Goal: Transaction & Acquisition: Purchase product/service

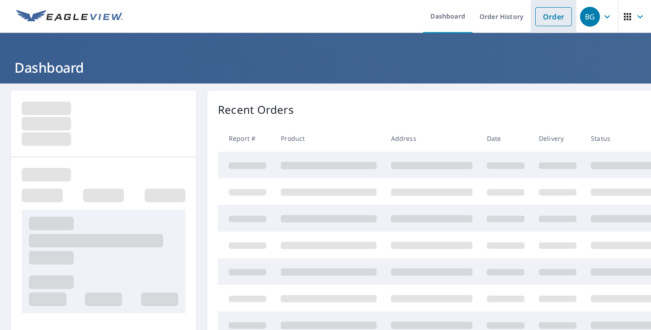
click at [532, 26] on li "Order" at bounding box center [554, 16] width 46 height 33
click at [541, 19] on link "Order" at bounding box center [553, 16] width 37 height 19
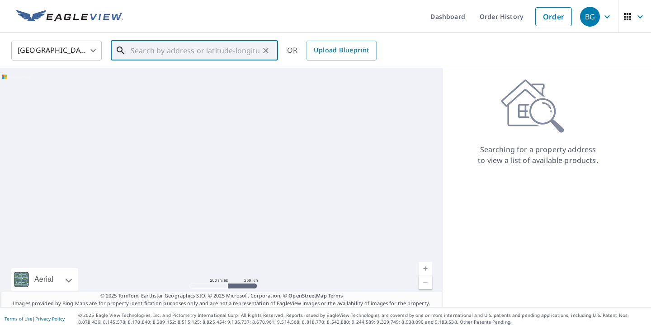
click at [224, 42] on input "text" at bounding box center [195, 50] width 129 height 25
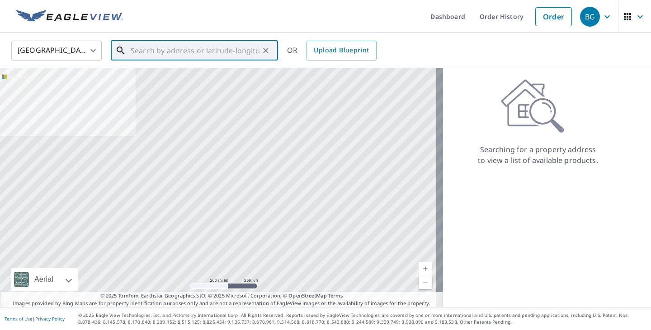
paste input "3704 Elmwood Rd Greenwood AR"
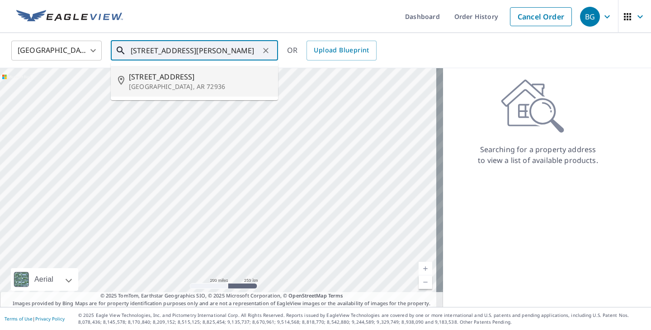
click at [216, 76] on span "3704 Elmwood Rd" at bounding box center [200, 76] width 142 height 11
type input "3704 Elmwood Rd Greenwood, AR 72936"
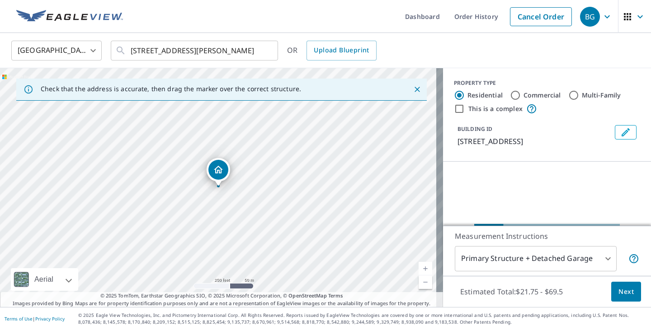
click at [618, 289] on span "Next" at bounding box center [625, 292] width 15 height 11
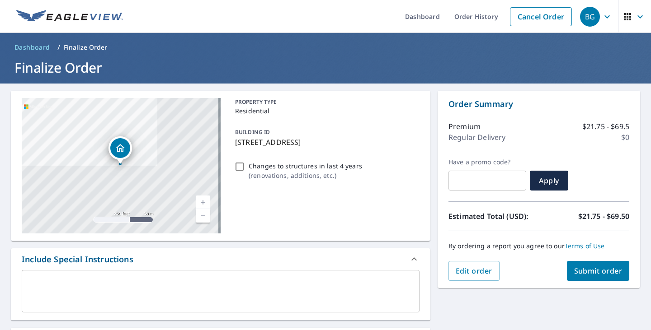
click at [591, 272] on span "Submit order" at bounding box center [598, 271] width 48 height 10
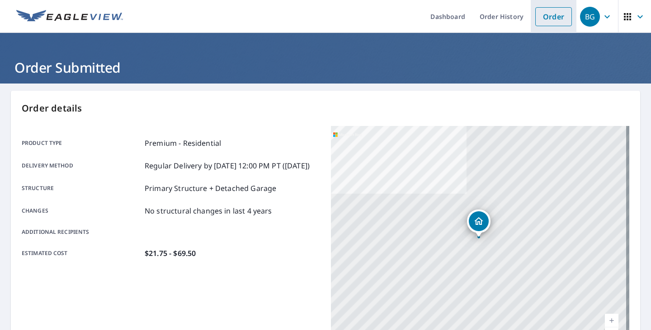
click at [553, 19] on link "Order" at bounding box center [553, 16] width 37 height 19
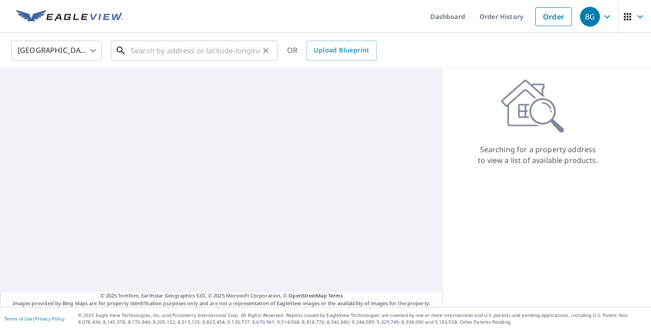
click at [237, 53] on input "text" at bounding box center [195, 50] width 129 height 25
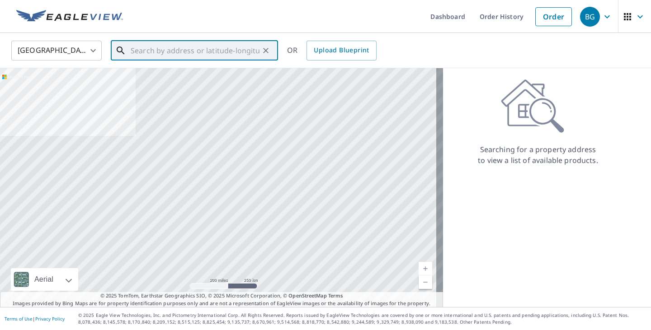
paste input "3000 Kasey Ave Springdale AR"
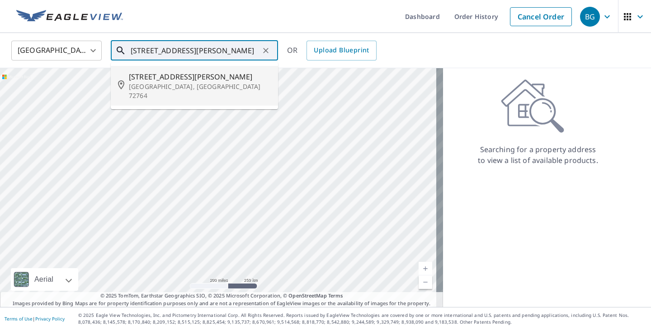
click at [234, 76] on span "3000 Kasey Ave" at bounding box center [200, 76] width 142 height 11
type input "3000 Kasey Ave Springdale, AR 72764"
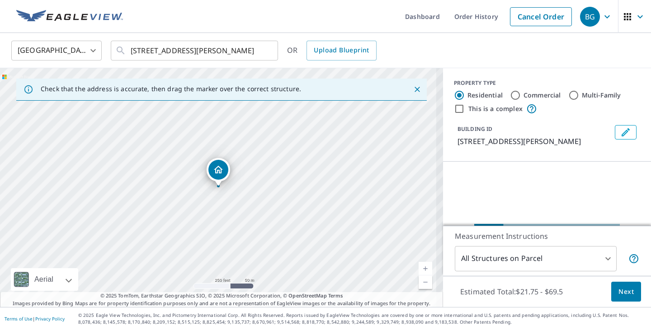
click at [603, 287] on div "Estimated Total: $21.75 - $69.5 Next" at bounding box center [547, 292] width 208 height 32
click at [618, 287] on span "Next" at bounding box center [625, 292] width 15 height 11
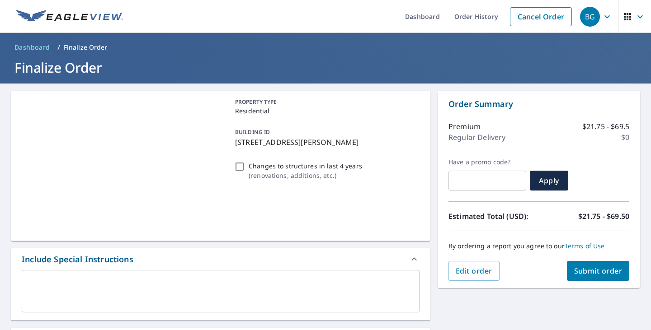
click at [610, 282] on div "Order Summary Premium $21.75 - $69.5 Regular Delivery $0 Have a promo code? ​ A…" at bounding box center [539, 190] width 203 height 198
click at [600, 271] on span "Submit order" at bounding box center [598, 271] width 48 height 10
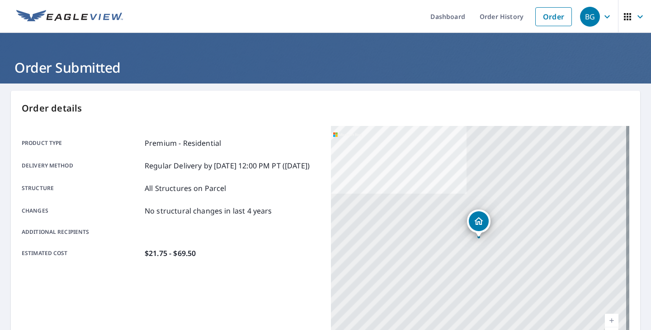
scroll to position [201, 0]
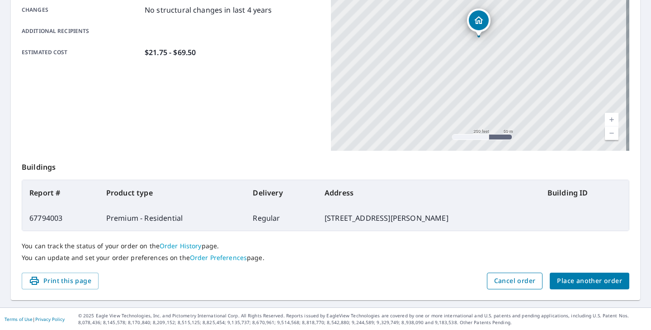
click at [521, 276] on span "Cancel order" at bounding box center [515, 281] width 42 height 11
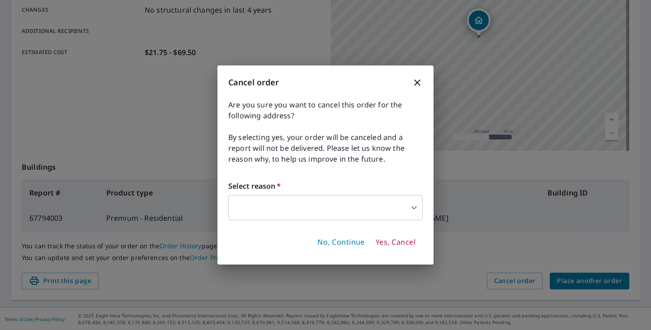
click at [308, 205] on body "BG BG Dashboard Order History Order BG Order Submitted Order details Product ty…" at bounding box center [325, 165] width 651 height 330
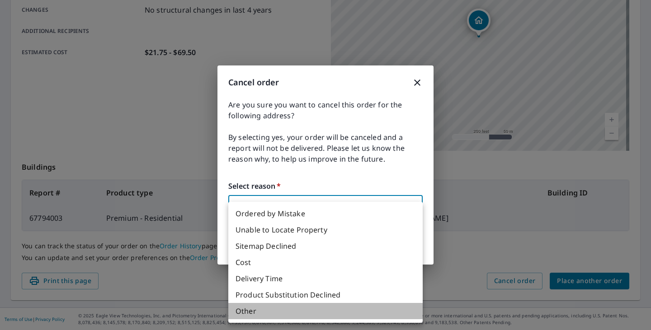
click at [252, 312] on li "Other" at bounding box center [325, 311] width 194 height 16
type input "36"
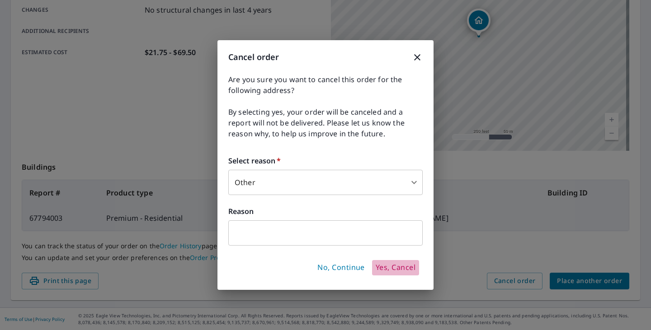
click at [383, 267] on span "Yes, Cancel" at bounding box center [396, 268] width 40 height 10
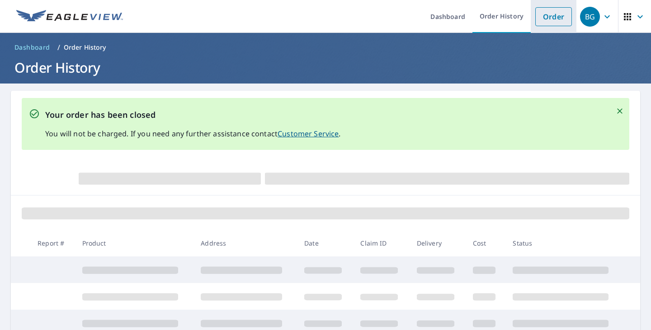
click at [548, 13] on link "Order" at bounding box center [553, 16] width 37 height 19
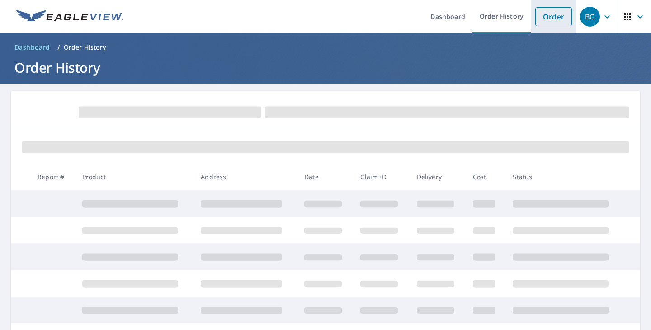
click at [549, 25] on link "Order" at bounding box center [553, 16] width 37 height 19
click at [536, 20] on link "Order" at bounding box center [553, 16] width 37 height 19
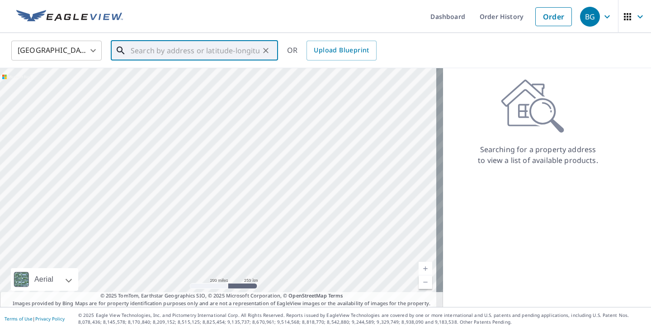
click at [233, 55] on input "text" at bounding box center [195, 50] width 129 height 25
paste input "3000 Kasey Ave Springdale AR"
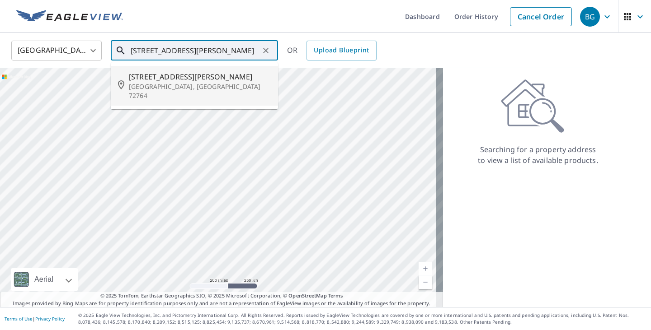
click at [230, 83] on p "Springdale, AR 72764" at bounding box center [200, 91] width 142 height 18
type input "3000 Kasey Ave Springdale, AR 72764"
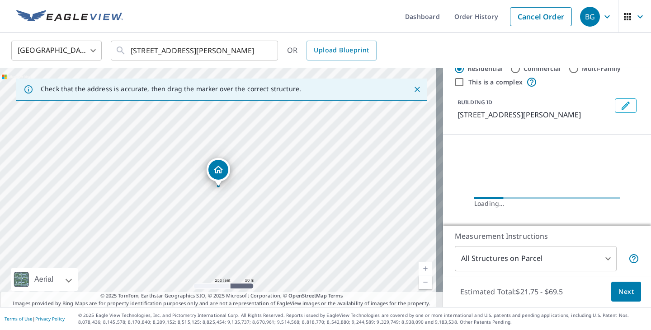
scroll to position [27, 0]
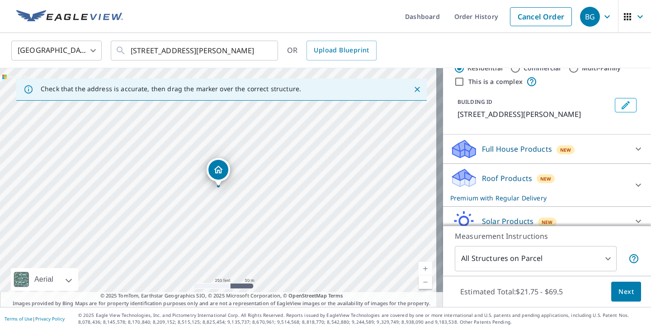
click at [530, 156] on div "Full House Products New" at bounding box center [538, 149] width 177 height 21
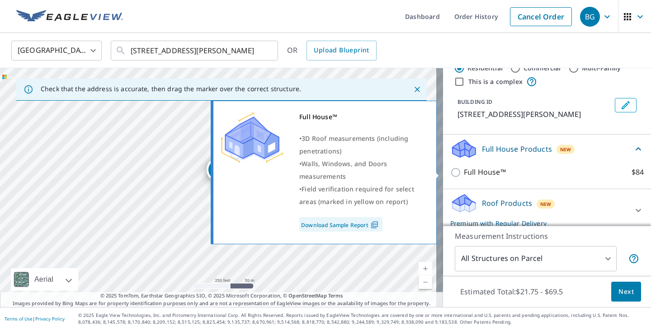
click at [486, 170] on p "Full House™" at bounding box center [485, 172] width 42 height 11
click at [464, 170] on input "Full House™ $84" at bounding box center [457, 172] width 14 height 11
checkbox input "true"
checkbox input "false"
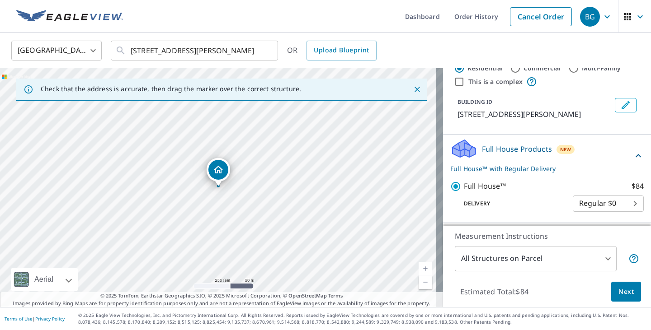
click at [626, 288] on span "Next" at bounding box center [625, 292] width 15 height 11
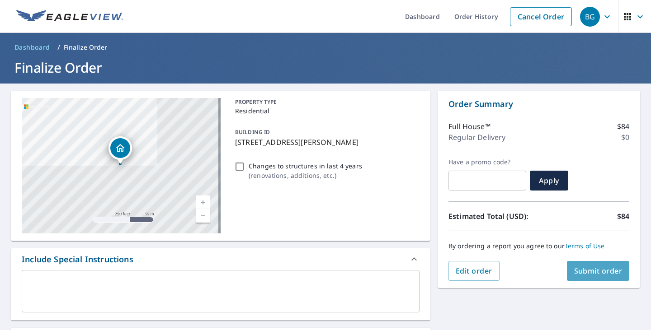
click at [605, 267] on span "Submit order" at bounding box center [598, 271] width 48 height 10
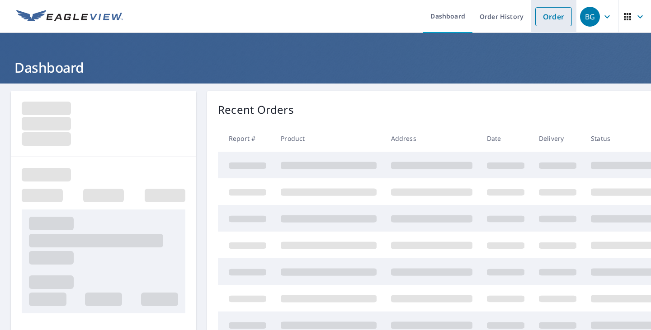
click at [547, 14] on link "Order" at bounding box center [553, 16] width 37 height 19
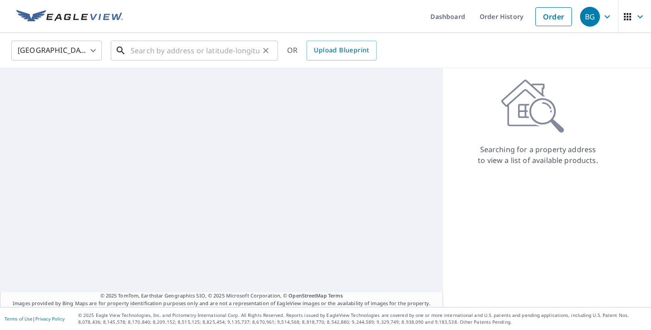
click at [165, 41] on input "text" at bounding box center [195, 50] width 129 height 25
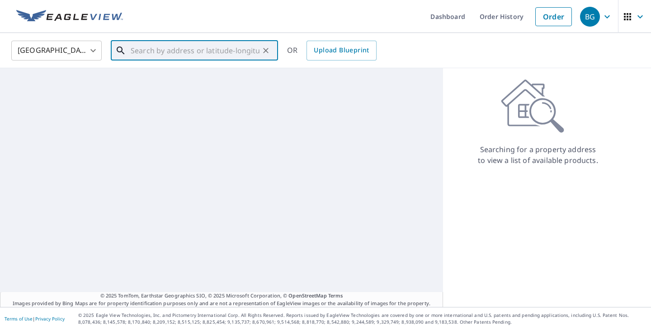
paste input "6412 Braniff Drive Oklahoma City OK"
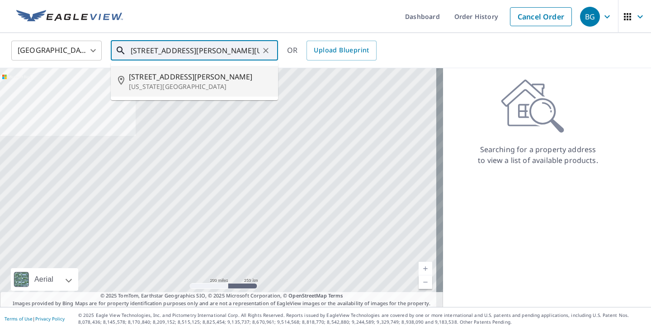
click at [175, 81] on span "6412 Braniff Dr" at bounding box center [200, 76] width 142 height 11
type input "6412 Braniff Dr Oklahoma City, OK 73105"
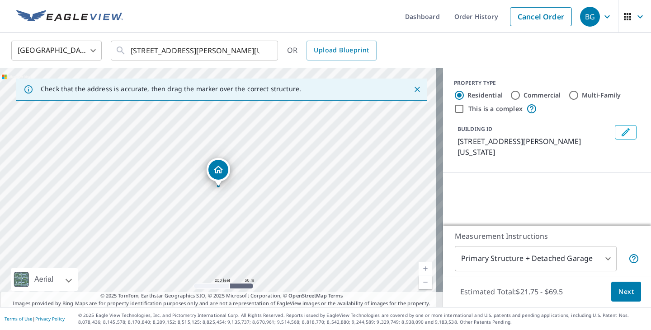
click at [613, 286] on button "Next" at bounding box center [626, 292] width 30 height 20
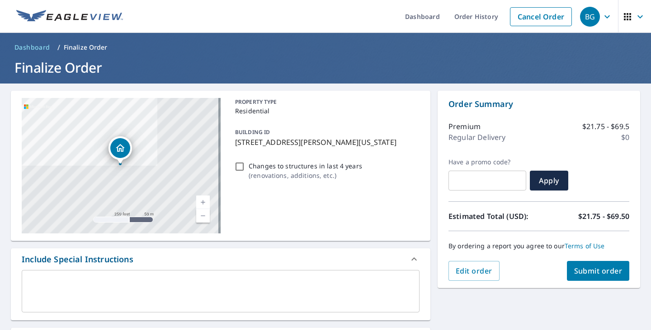
click at [588, 281] on button "Submit order" at bounding box center [598, 271] width 63 height 20
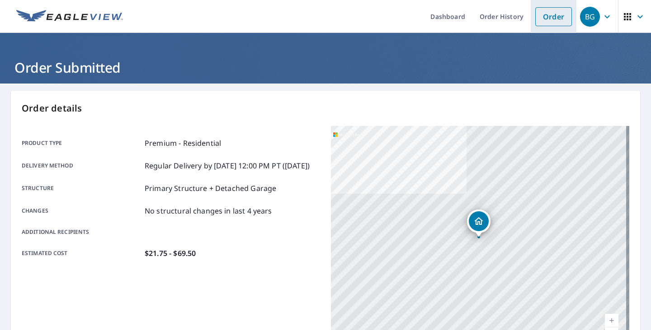
click at [561, 12] on link "Order" at bounding box center [553, 16] width 37 height 19
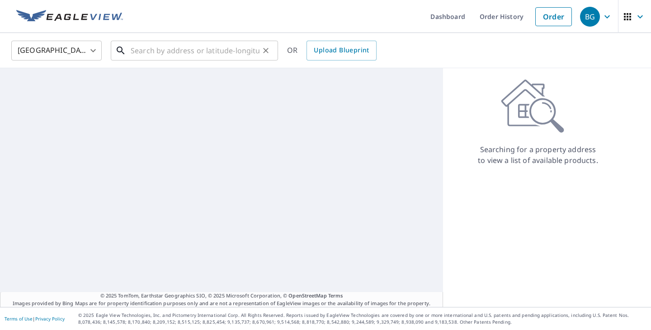
click at [236, 49] on input "text" at bounding box center [195, 50] width 129 height 25
paste input "3689 N Capri Place Fayetteville AR"
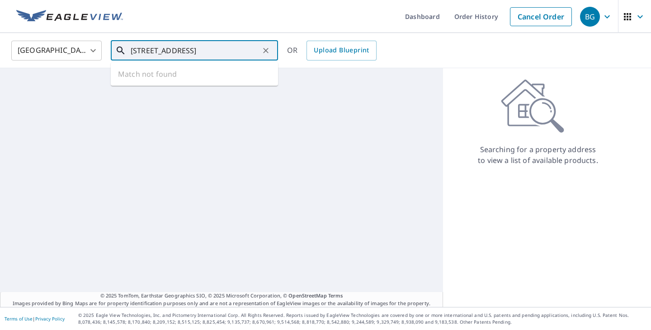
click at [229, 72] on ul "Match not found" at bounding box center [194, 74] width 167 height 24
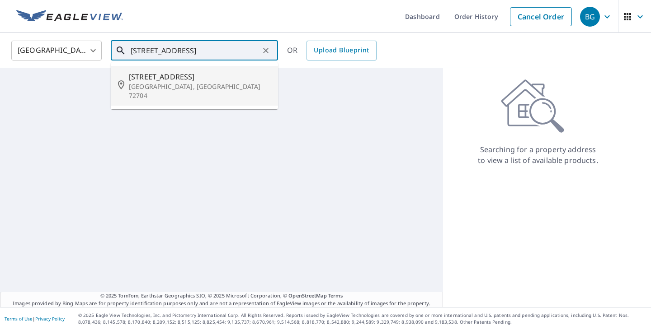
click at [224, 80] on span "3689 N Capri Pl" at bounding box center [200, 76] width 142 height 11
type input "3689 N Capri Pl Fayetteville, AR 72704"
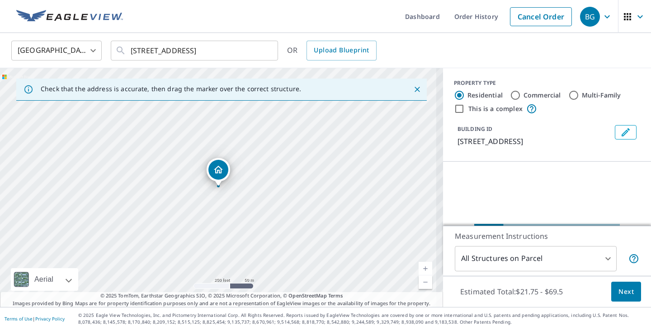
click at [627, 296] on span "Next" at bounding box center [625, 292] width 15 height 11
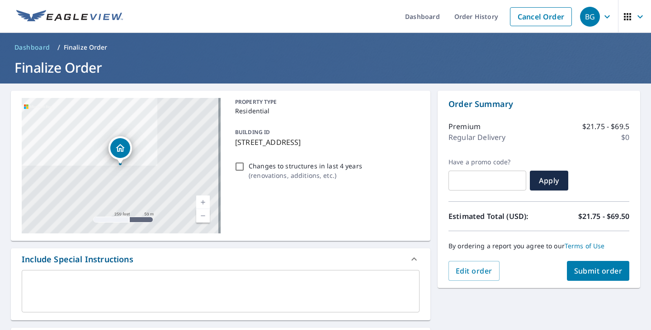
click at [604, 266] on span "Submit order" at bounding box center [598, 271] width 48 height 10
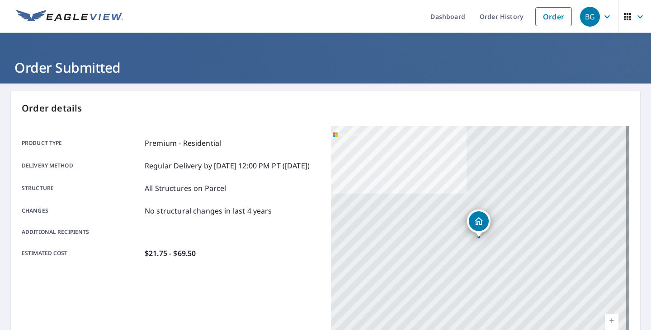
click at [442, 118] on div "Order details Product type Premium - Residential Delivery method Regular Delive…" at bounding box center [325, 296] width 629 height 411
click at [552, 17] on link "Order" at bounding box center [553, 16] width 37 height 19
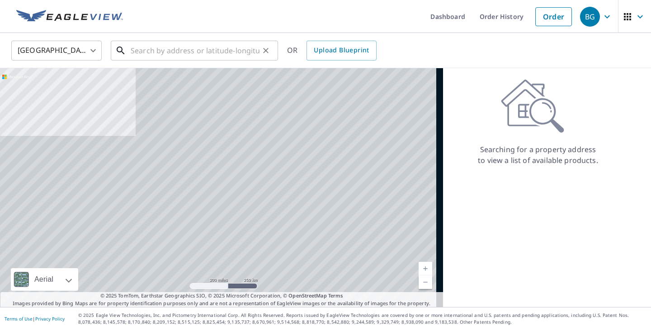
click at [184, 52] on input "text" at bounding box center [195, 50] width 129 height 25
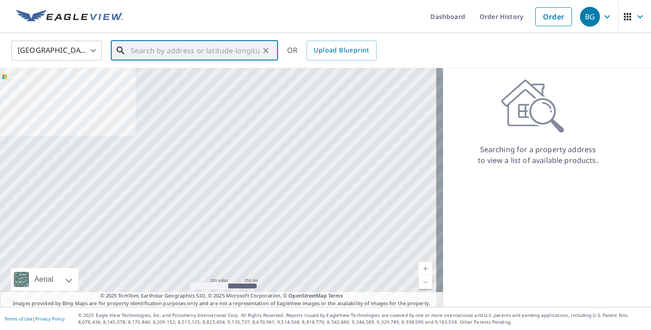
paste input "3689 N Capri Place Fayetteville AR"
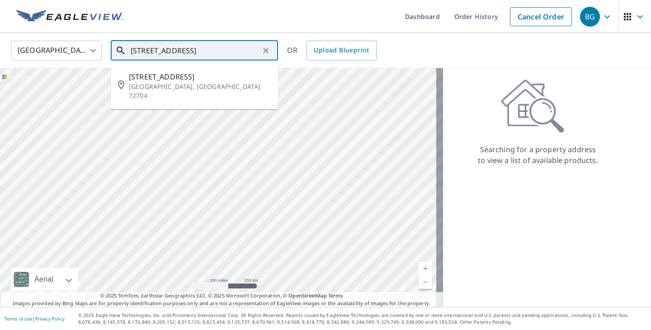
click at [185, 86] on p "Fayetteville, AR 72704" at bounding box center [200, 91] width 142 height 18
type input "3689 N Capri Pl Fayetteville, AR 72704"
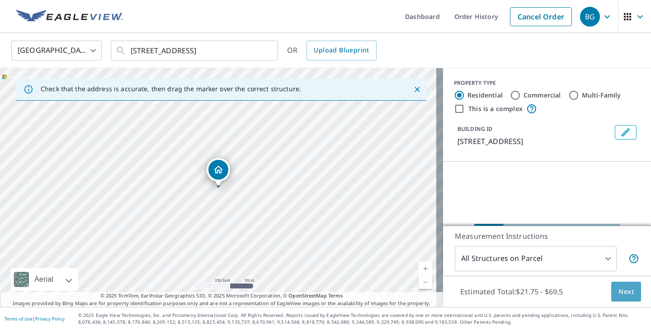
click at [623, 288] on span "Next" at bounding box center [625, 292] width 15 height 11
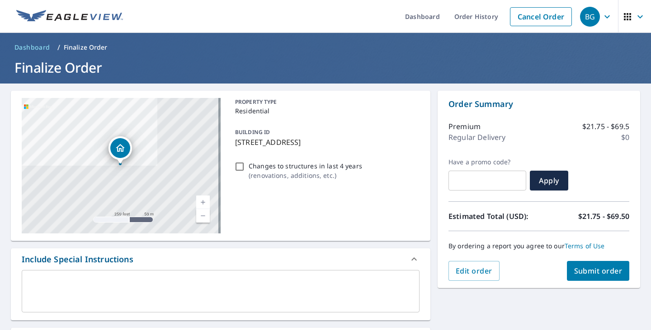
click at [610, 265] on button "Submit order" at bounding box center [598, 271] width 63 height 20
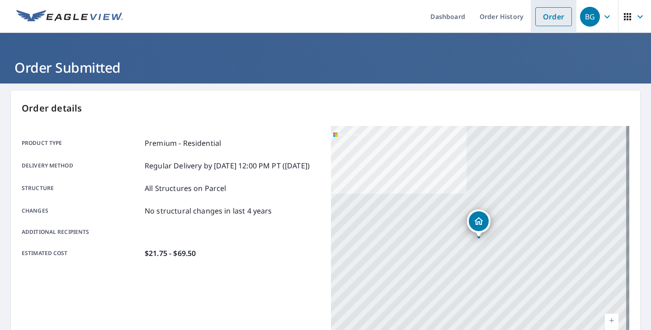
click at [556, 16] on link "Order" at bounding box center [553, 16] width 37 height 19
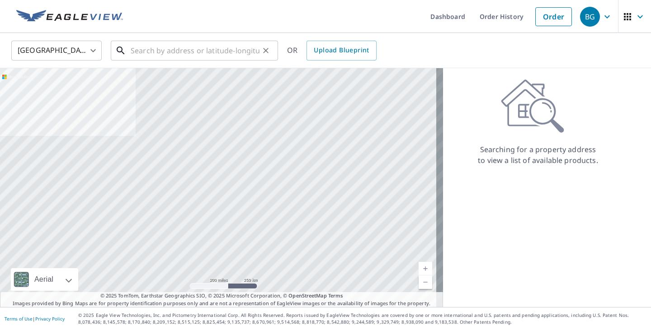
click at [213, 48] on input "text" at bounding box center [195, 50] width 129 height 25
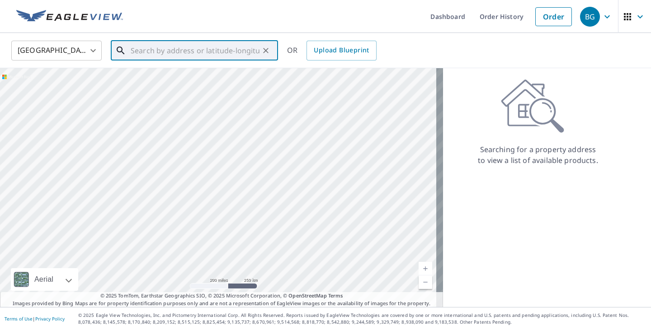
paste input "9512 Adeel Drive Killeen TX"
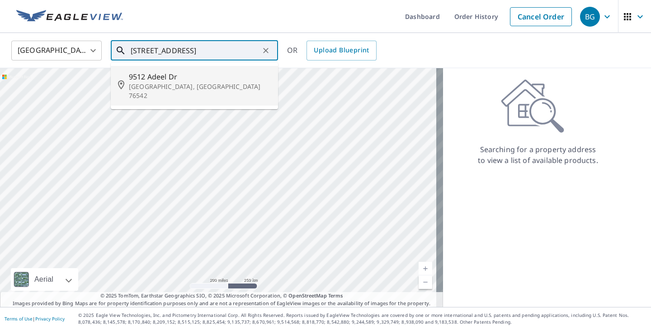
click at [213, 73] on span "9512 Adeel Dr" at bounding box center [200, 76] width 142 height 11
type input "9512 Adeel Dr Killeen, TX 76542"
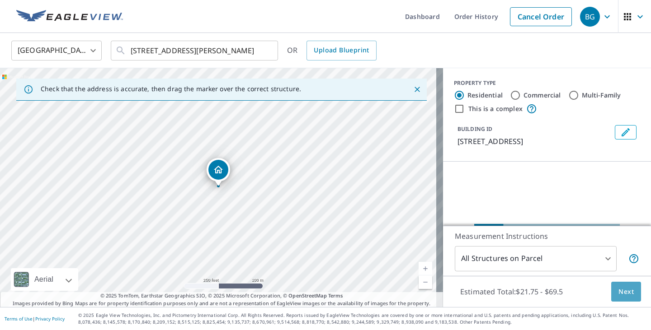
click at [618, 288] on span "Next" at bounding box center [625, 292] width 15 height 11
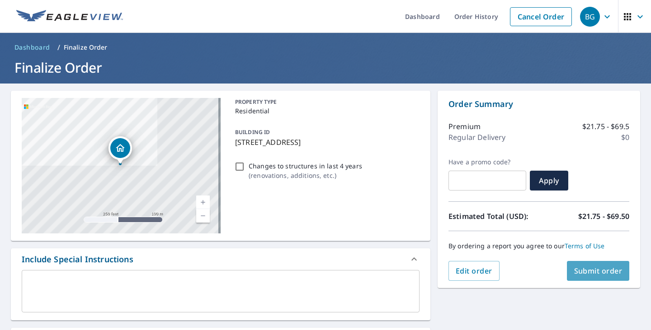
click at [606, 263] on button "Submit order" at bounding box center [598, 271] width 63 height 20
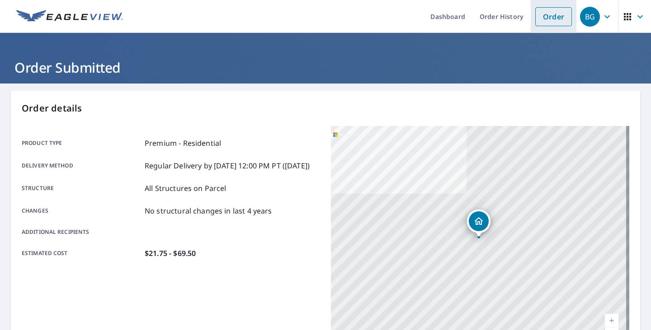
click at [549, 19] on link "Order" at bounding box center [553, 16] width 37 height 19
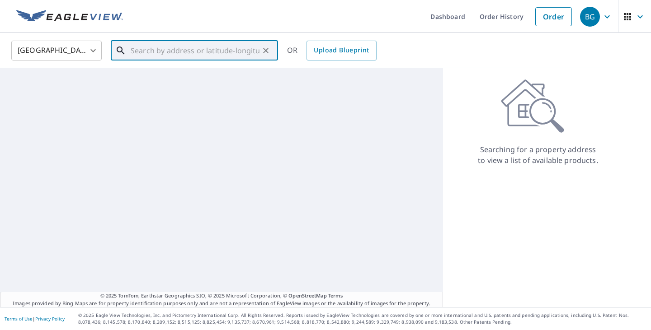
click at [173, 45] on input "text" at bounding box center [195, 50] width 129 height 25
paste input "449 Meeds Drive Valley Center KS"
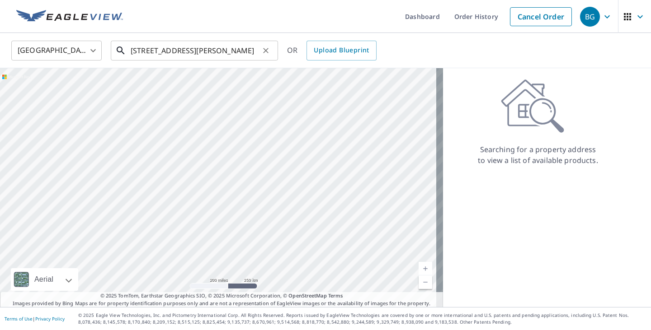
click at [222, 56] on input "449 Meeds Drive Valley Center KS" at bounding box center [195, 50] width 129 height 25
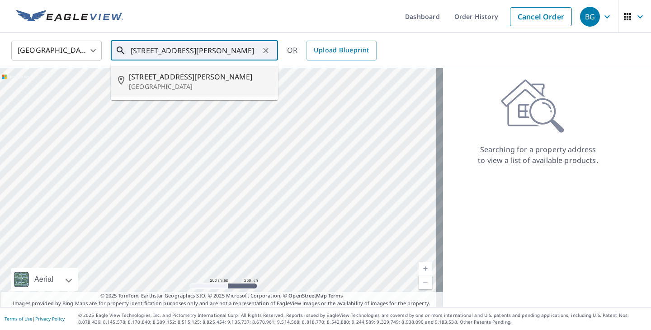
click at [218, 85] on p "Valley Center, KS 67147" at bounding box center [200, 86] width 142 height 9
type input "449 Meeds Dr Valley Center, KS 67147"
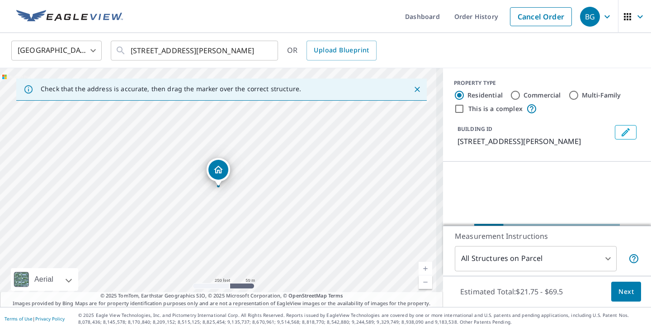
click at [618, 287] on span "Next" at bounding box center [625, 292] width 15 height 11
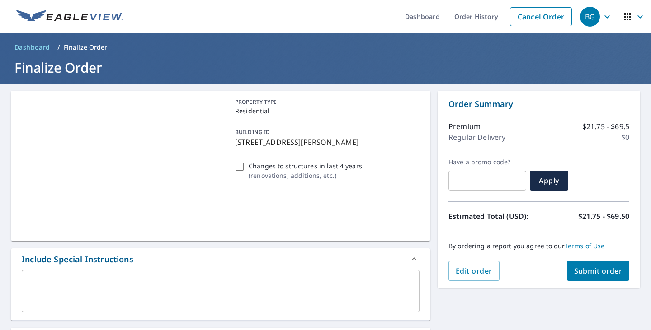
click at [612, 287] on div "Order Summary Premium $21.75 - $69.5 Regular Delivery $0 Have a promo code? ​ A…" at bounding box center [539, 190] width 203 height 198
click at [596, 265] on button "Submit order" at bounding box center [598, 271] width 63 height 20
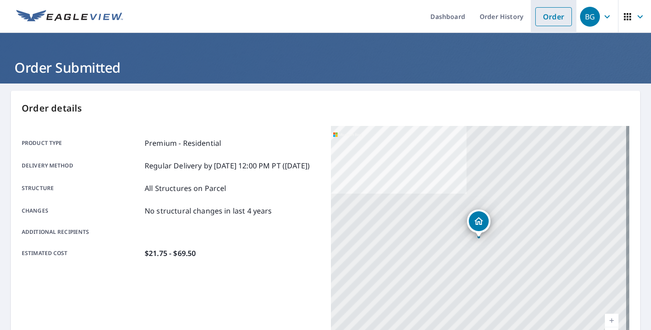
click at [544, 26] on li "Order" at bounding box center [554, 16] width 46 height 33
click at [547, 18] on link "Order" at bounding box center [553, 16] width 37 height 19
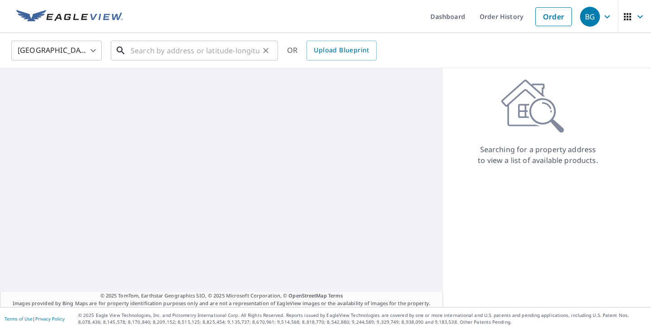
click at [192, 56] on input "text" at bounding box center [195, 50] width 129 height 25
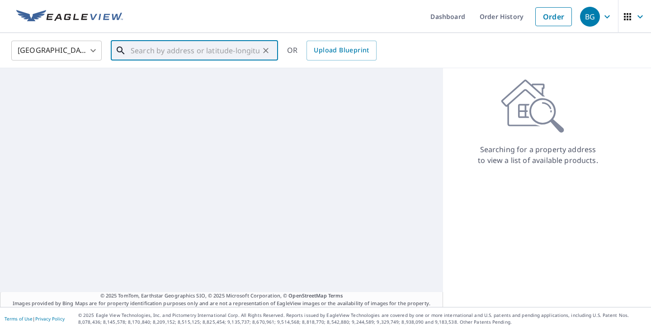
paste input "1159 Cleveland Ave Grover NC"
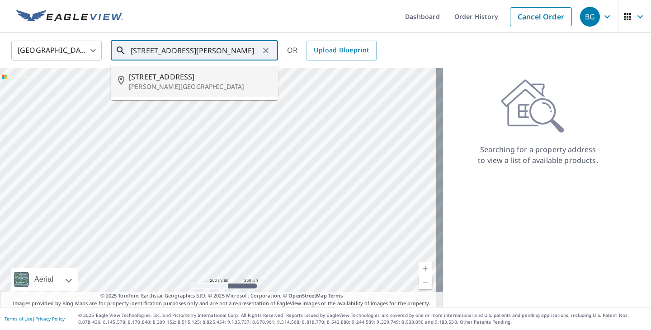
click at [191, 75] on span "1159 Cleveland Ave" at bounding box center [200, 76] width 142 height 11
type input "1159 Cleveland Ave Grover, NC 28073"
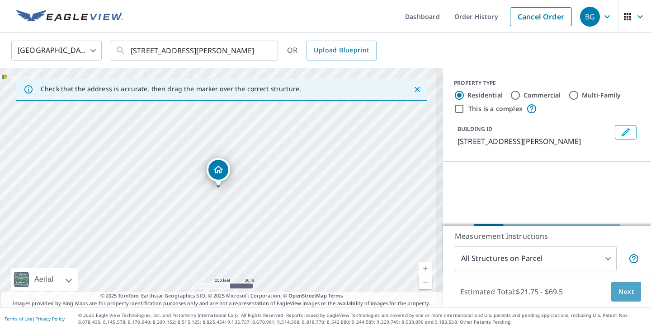
click at [620, 282] on button "Next" at bounding box center [626, 292] width 30 height 20
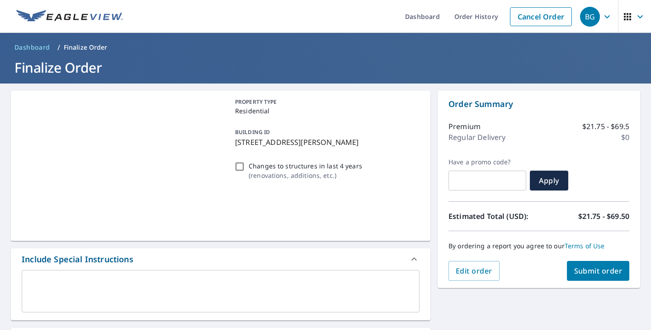
click at [580, 271] on span "Submit order" at bounding box center [598, 271] width 48 height 10
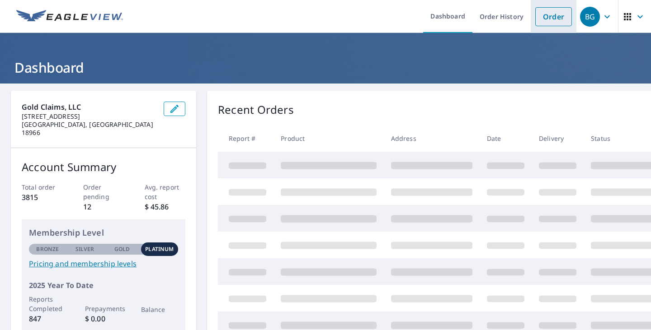
click at [548, 10] on link "Order" at bounding box center [553, 16] width 37 height 19
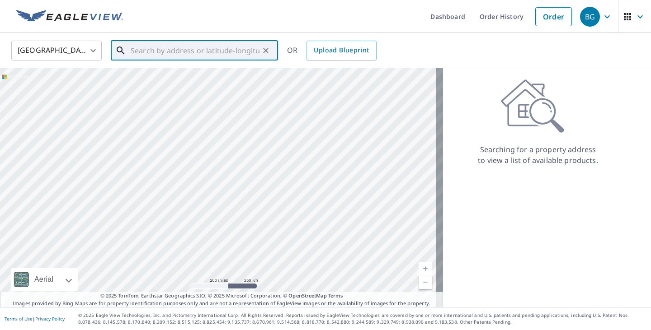
click at [148, 56] on input "text" at bounding box center [195, 50] width 129 height 25
paste input "[STREET_ADDRESS][PERSON_NAME]"
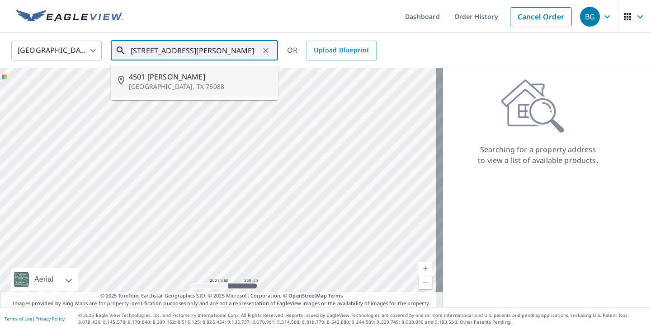
click at [175, 83] on p "[GEOGRAPHIC_DATA], TX 75088" at bounding box center [200, 86] width 142 height 9
type input "[STREET_ADDRESS][PERSON_NAME]"
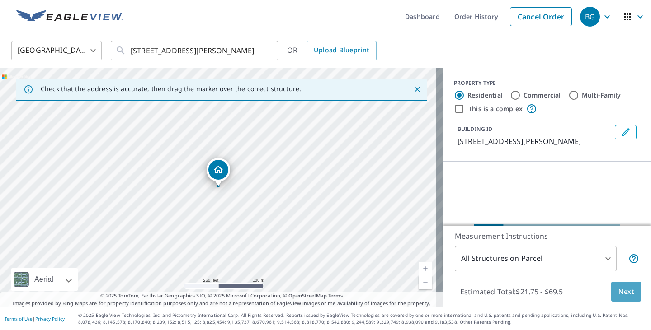
click at [618, 296] on span "Next" at bounding box center [625, 292] width 15 height 11
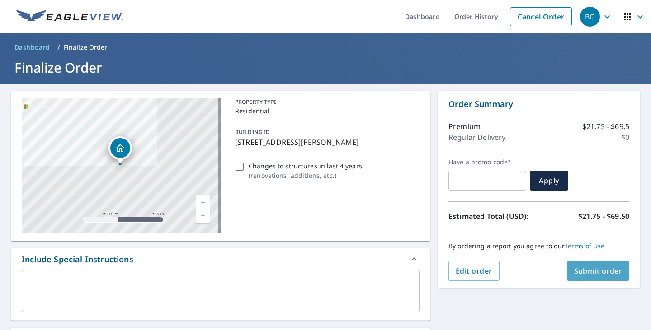
click at [597, 272] on span "Submit order" at bounding box center [598, 271] width 48 height 10
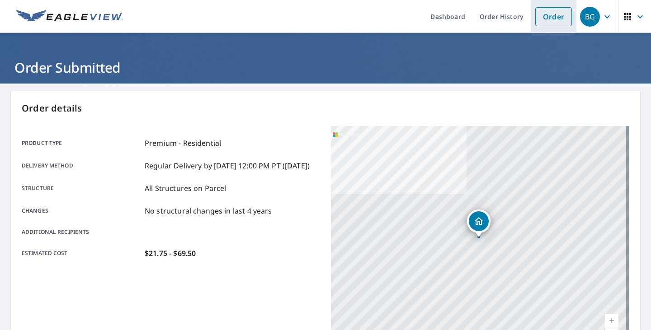
click at [541, 15] on link "Order" at bounding box center [553, 16] width 37 height 19
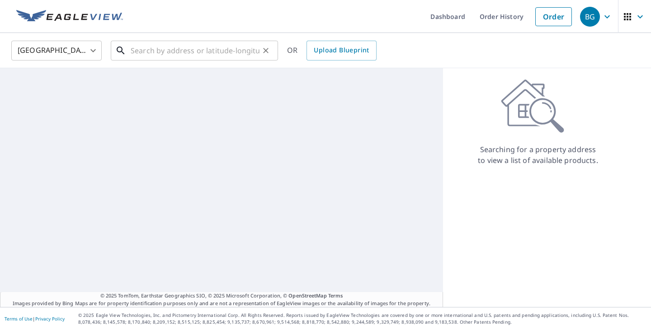
click at [189, 50] on input "text" at bounding box center [195, 50] width 129 height 25
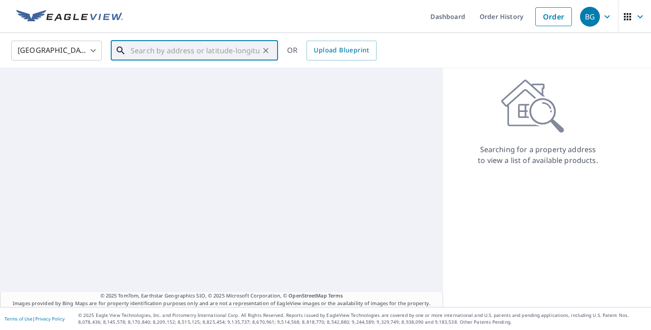
paste input "[STREET_ADDRESS]"
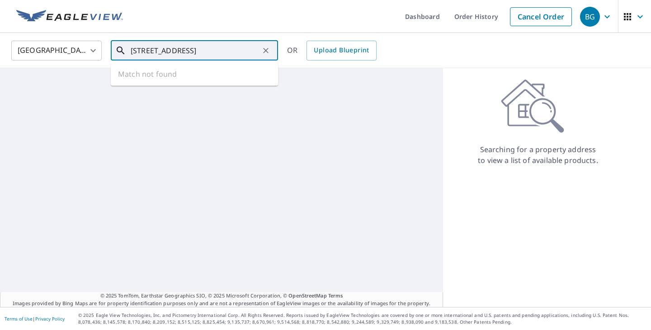
click at [179, 76] on ul "Match not found" at bounding box center [194, 74] width 167 height 24
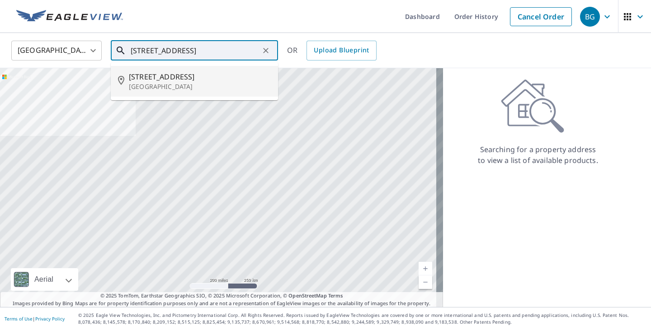
click at [200, 72] on span "[STREET_ADDRESS]" at bounding box center [200, 76] width 142 height 11
type input "[STREET_ADDRESS]"
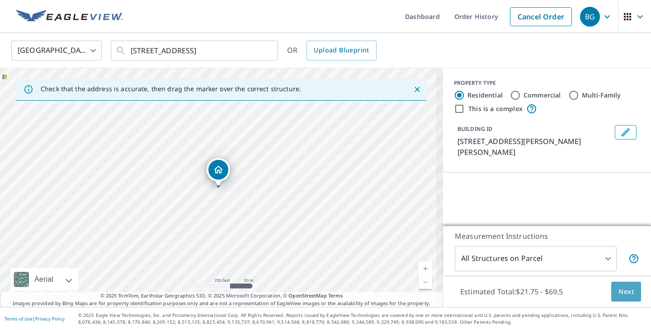
click at [611, 292] on button "Next" at bounding box center [626, 292] width 30 height 20
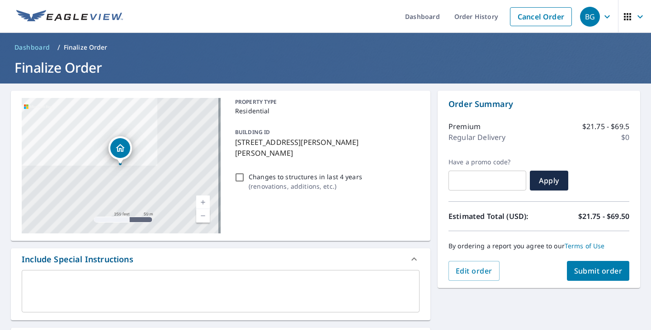
click at [583, 306] on div "[STREET_ADDRESS] Aerial Road A standard road map Aerial A detailed look from ab…" at bounding box center [325, 315] width 651 height 463
click at [579, 269] on span "Submit order" at bounding box center [598, 271] width 48 height 10
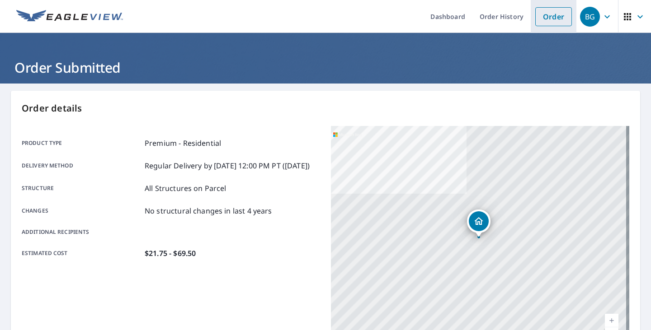
click at [542, 23] on link "Order" at bounding box center [553, 16] width 37 height 19
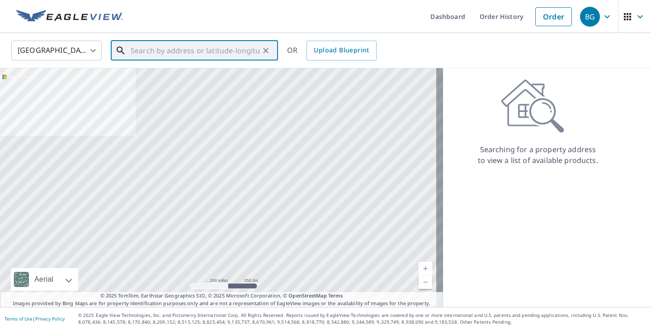
click at [223, 38] on input "text" at bounding box center [195, 50] width 129 height 25
paste input "[STREET_ADDRESS][US_STATE]"
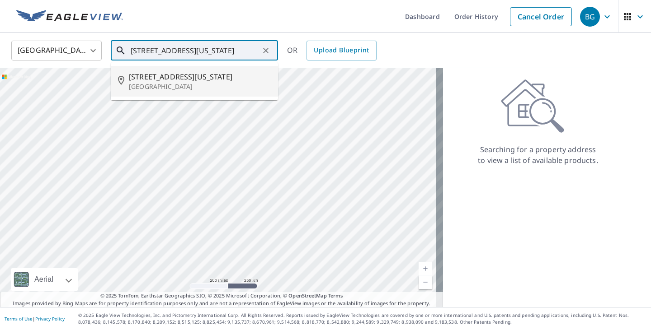
click at [224, 88] on p "[GEOGRAPHIC_DATA]" at bounding box center [200, 86] width 142 height 9
type input "[STREET_ADDRESS][US_STATE]"
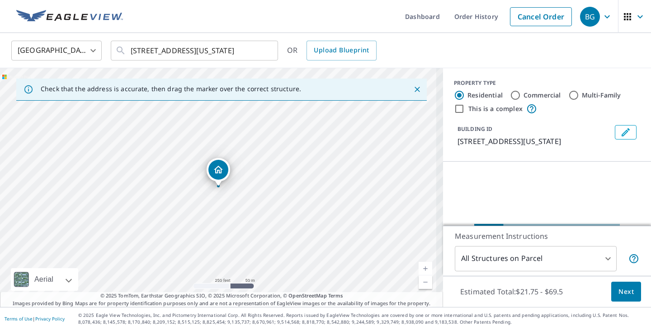
click at [623, 296] on span "Next" at bounding box center [625, 292] width 15 height 11
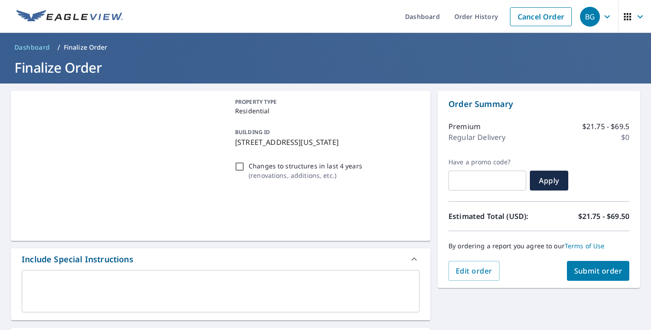
click at [593, 269] on span "Submit order" at bounding box center [598, 271] width 48 height 10
